Goal: Manage account settings

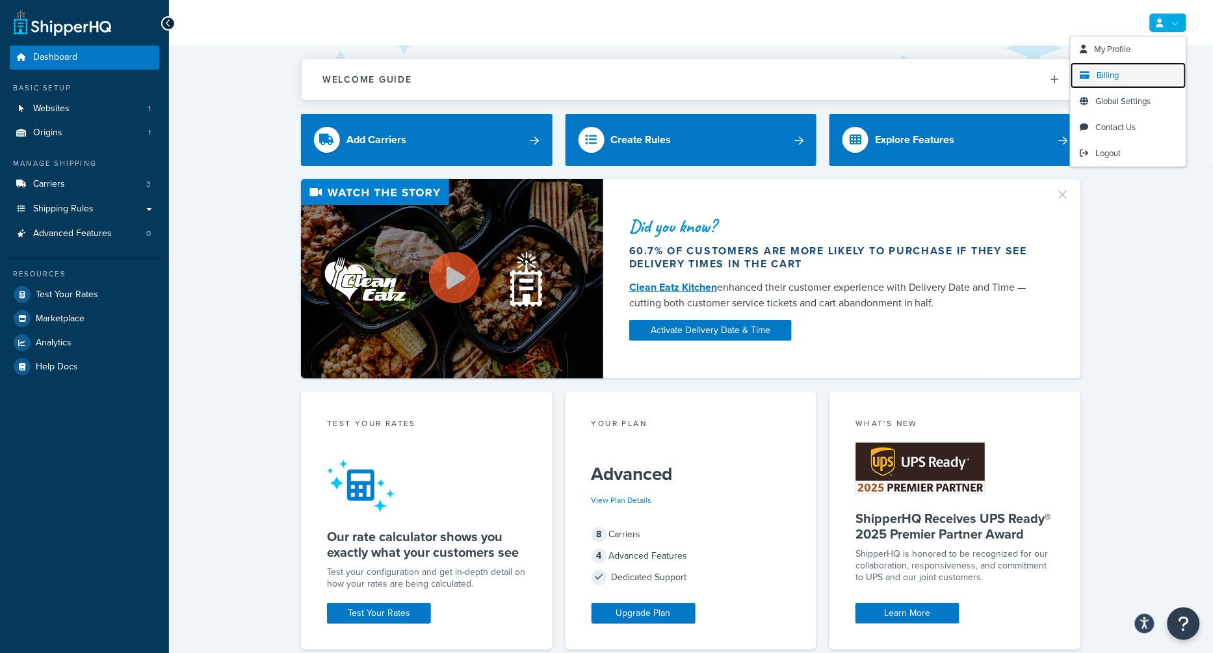
click at [1103, 76] on span "Billing" at bounding box center [1109, 75] width 22 height 12
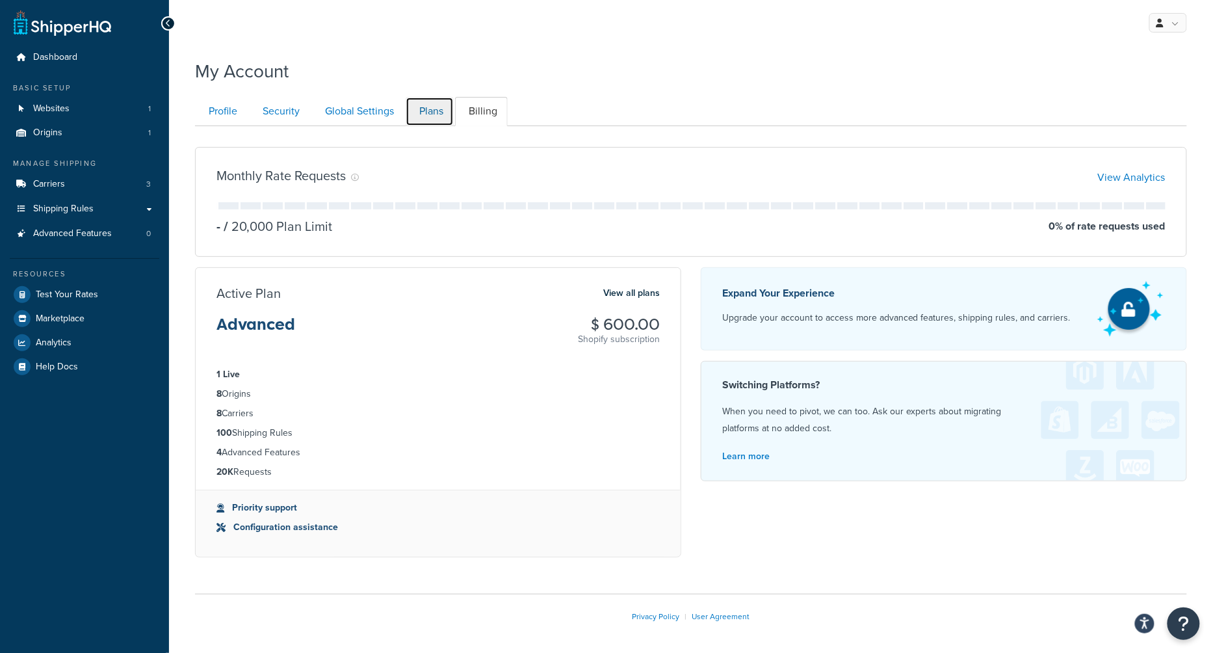
click at [434, 109] on link "Plans" at bounding box center [430, 111] width 48 height 29
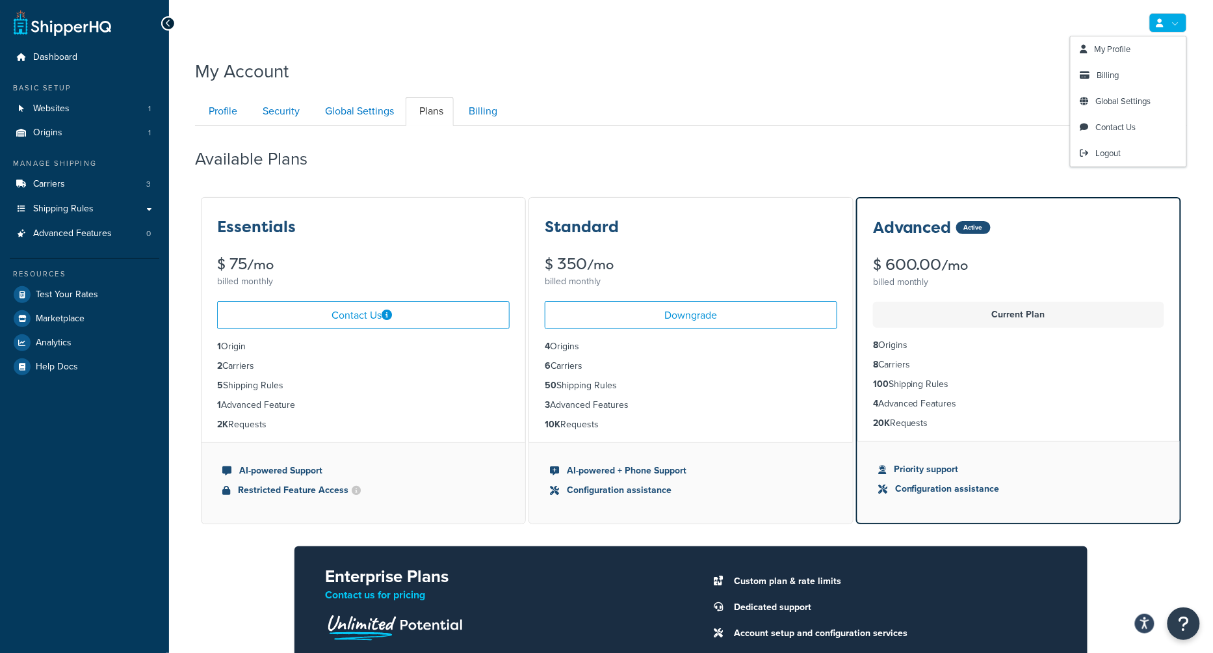
click at [1164, 19] on icon at bounding box center [1160, 23] width 7 height 8
click at [1107, 154] on span "Logout" at bounding box center [1108, 153] width 25 height 12
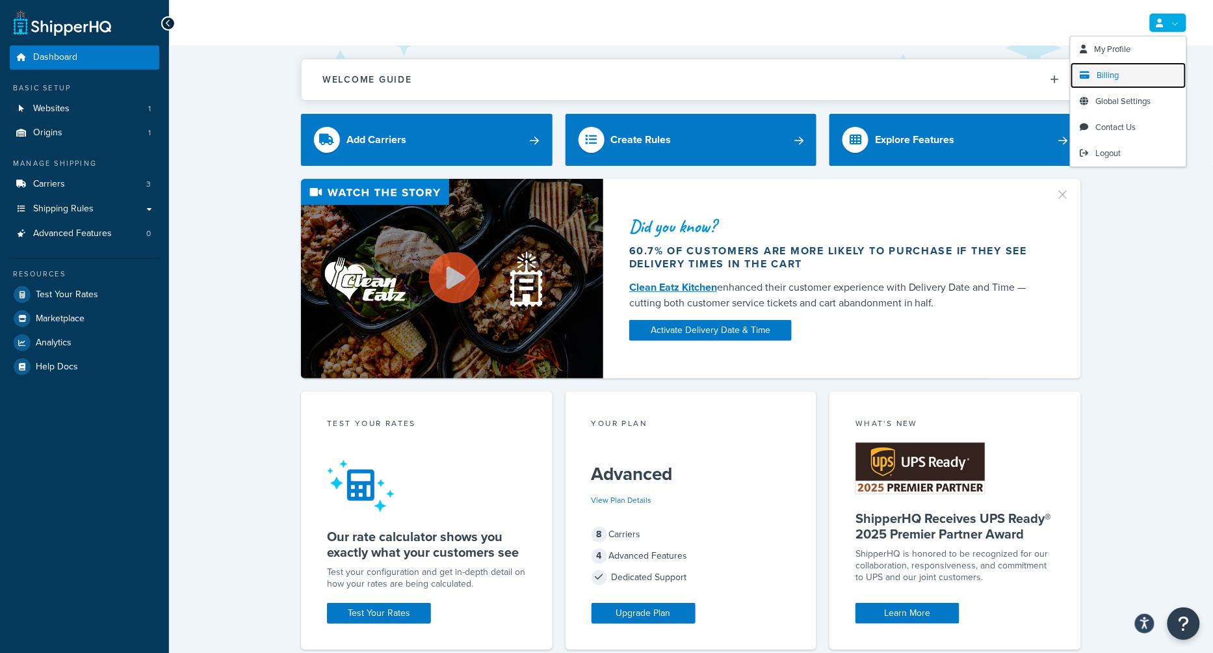
click at [1113, 74] on span "Billing" at bounding box center [1109, 75] width 22 height 12
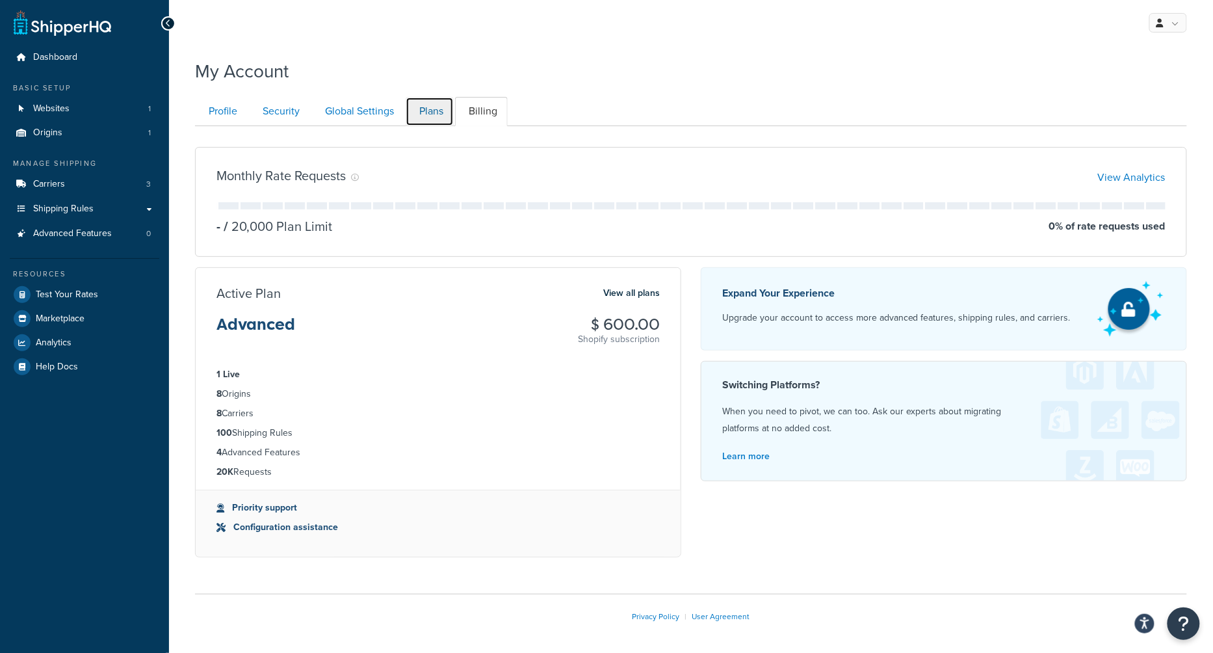
click at [443, 101] on link "Plans" at bounding box center [430, 111] width 48 height 29
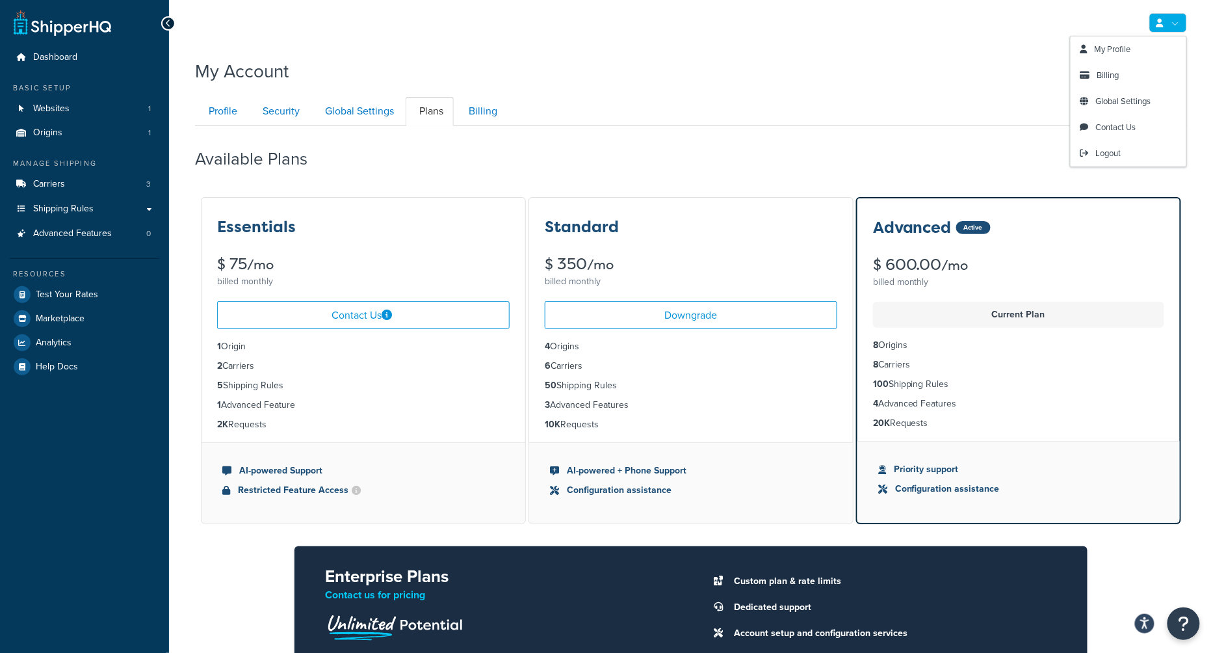
click at [1165, 22] on link at bounding box center [1169, 23] width 38 height 20
click at [1117, 149] on span "Logout" at bounding box center [1108, 153] width 25 height 12
click at [1100, 150] on span "Logout" at bounding box center [1108, 153] width 25 height 12
